Goal: Go to known website: Go to known website

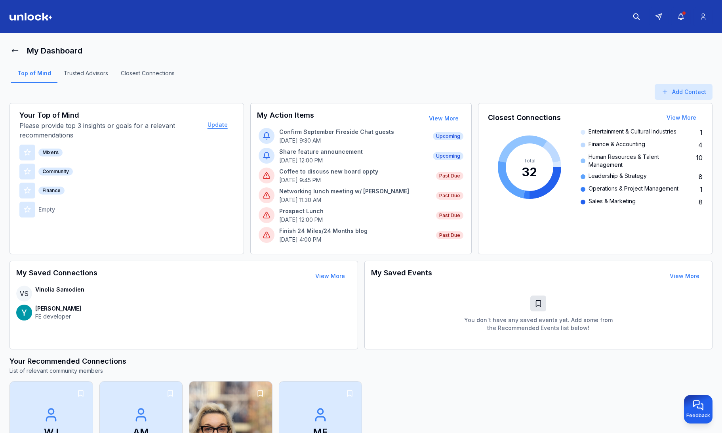
click at [222, 125] on button "Update" at bounding box center [217, 125] width 33 height 16
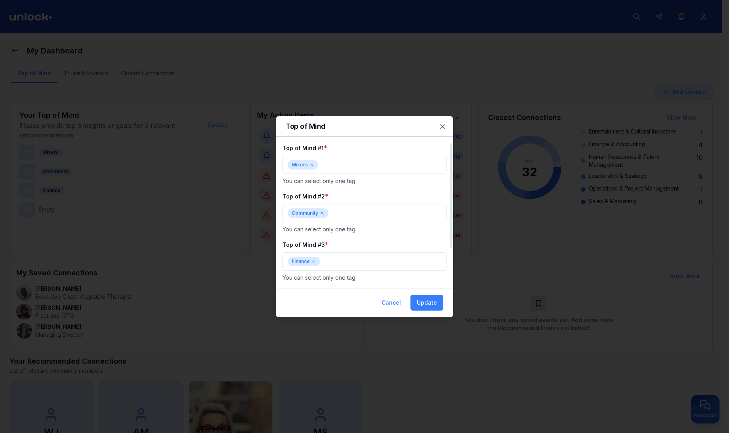
click at [310, 162] on icon at bounding box center [311, 164] width 5 height 5
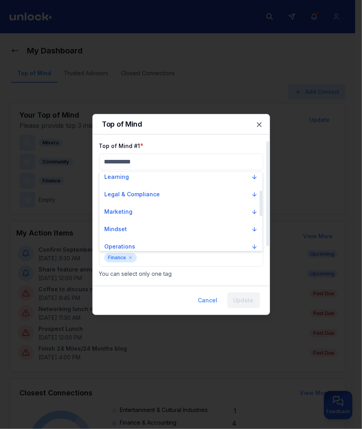
scroll to position [59, 0]
click at [262, 127] on div at bounding box center [181, 214] width 362 height 429
